Goal: Task Accomplishment & Management: Manage account settings

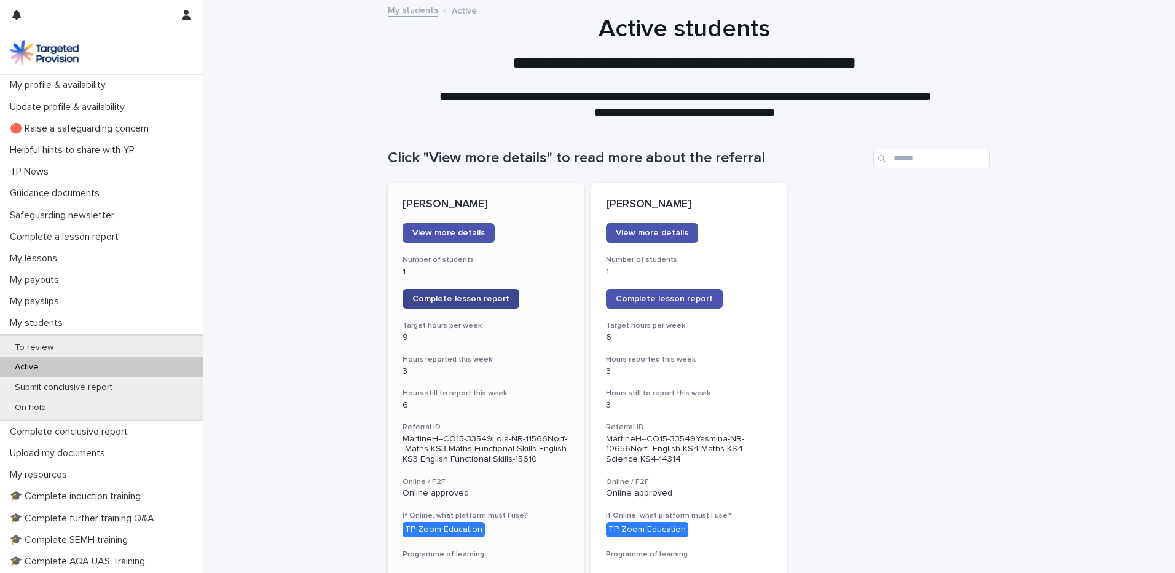
scroll to position [184, 0]
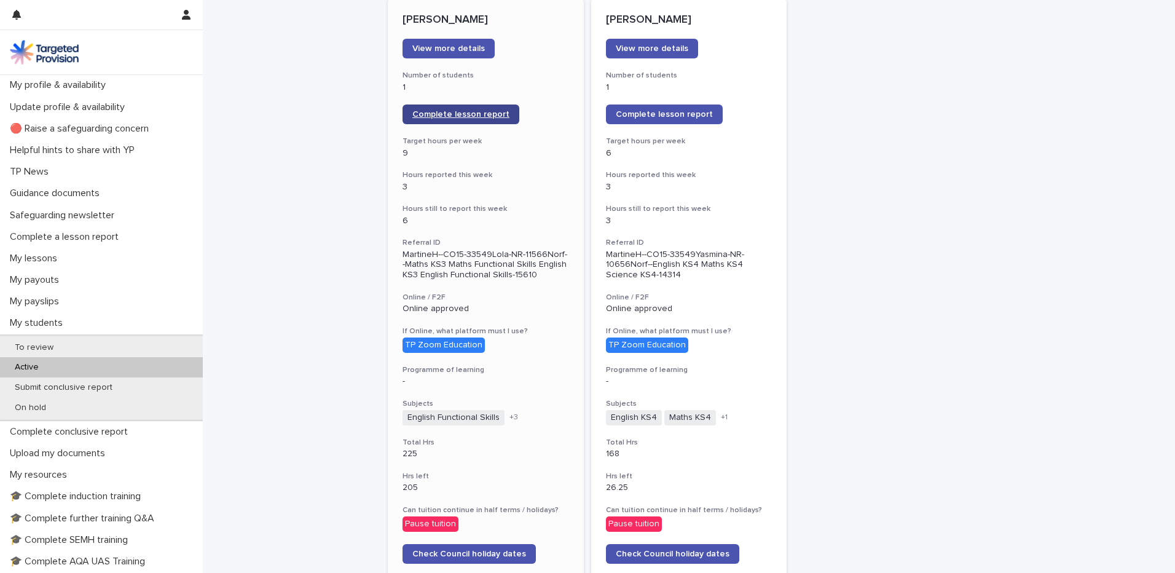
click at [460, 114] on span "Complete lesson report" at bounding box center [460, 114] width 97 height 9
click at [648, 106] on link "Complete lesson report" at bounding box center [664, 114] width 117 height 20
click at [80, 252] on div "My lessons" at bounding box center [101, 259] width 203 height 22
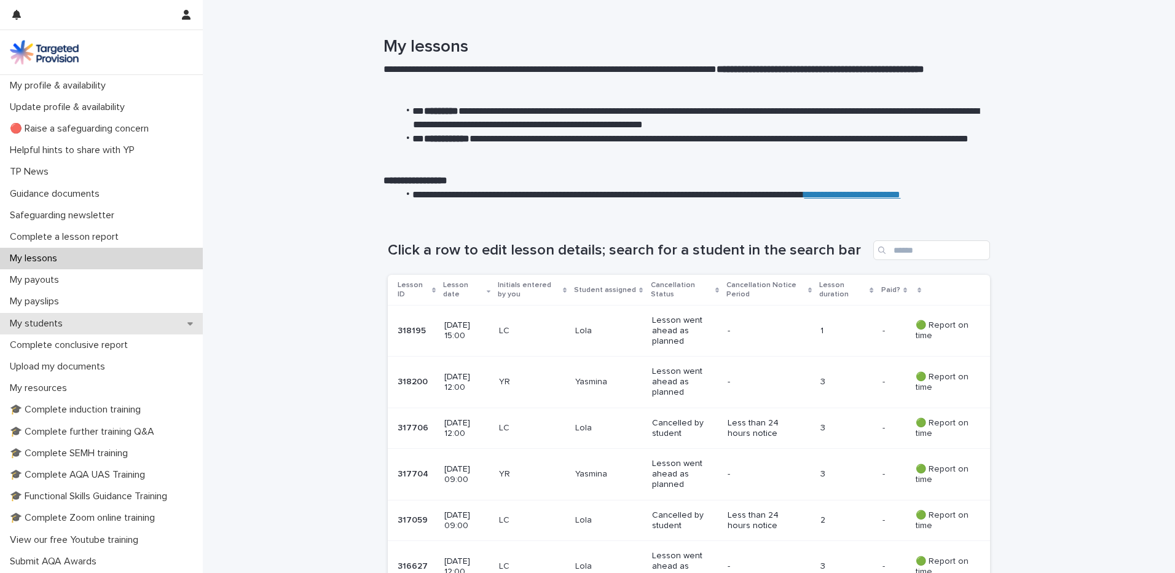
click at [84, 316] on div "My students" at bounding box center [101, 324] width 203 height 22
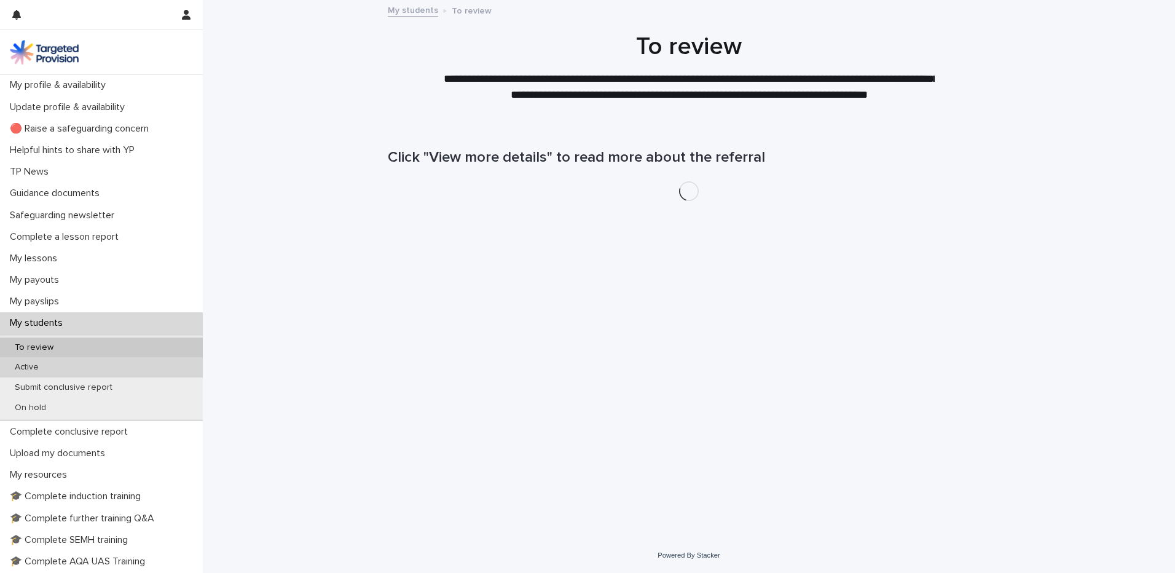
click at [38, 367] on p "Active" at bounding box center [27, 367] width 44 height 10
